Goal: Task Accomplishment & Management: Manage account settings

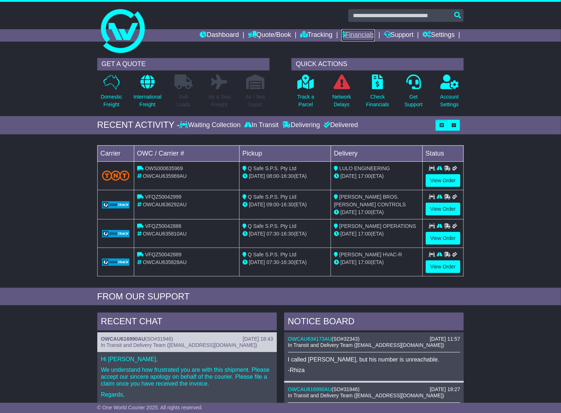
click at [359, 35] on link "Financials" at bounding box center [357, 35] width 33 height 12
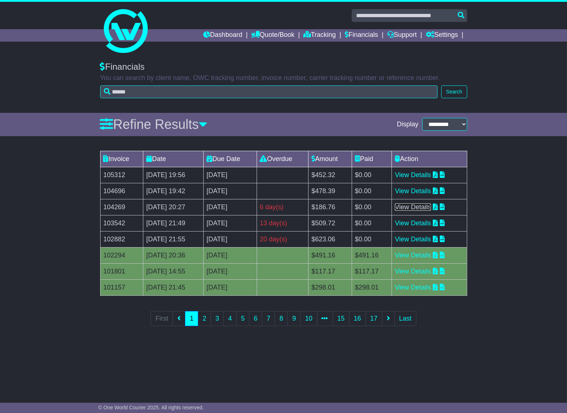
click at [428, 207] on link "View Details" at bounding box center [413, 207] width 36 height 7
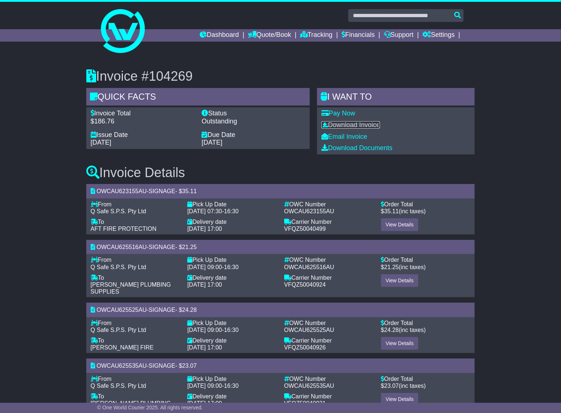
click at [372, 124] on link "Download Invoice" at bounding box center [350, 124] width 58 height 7
click at [346, 137] on link "Email Invoice" at bounding box center [344, 136] width 46 height 7
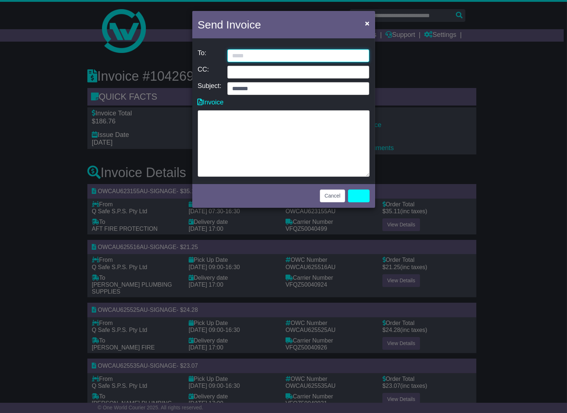
click at [263, 55] on input "email" at bounding box center [298, 55] width 142 height 13
type input "**********"
click at [360, 195] on link "Send" at bounding box center [359, 196] width 22 height 13
